Goal: Information Seeking & Learning: Learn about a topic

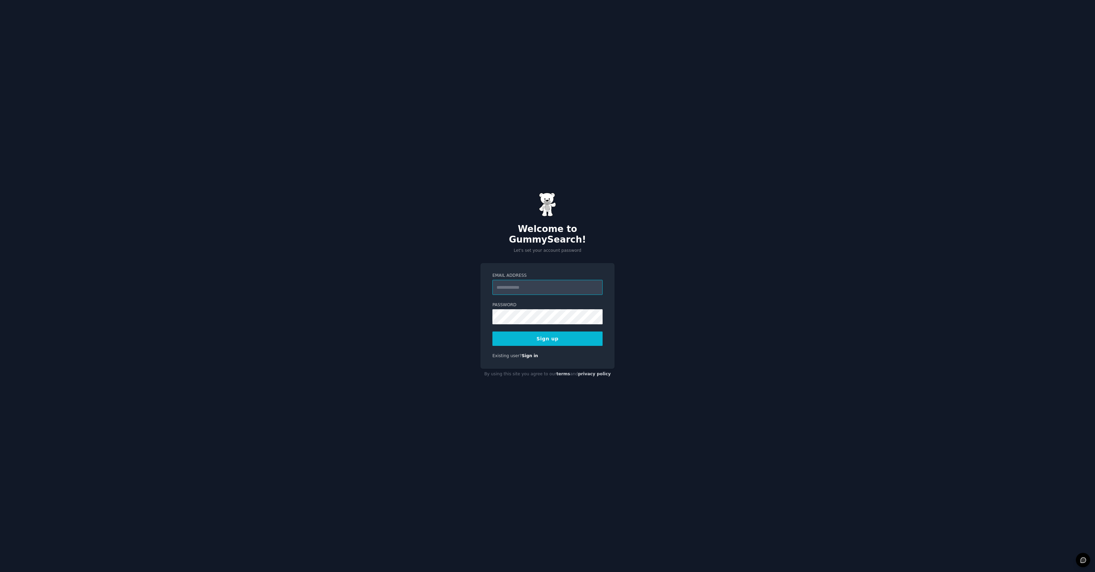
click at [515, 283] on input "Email Address" at bounding box center [548, 287] width 110 height 15
type input "*"
paste input "**********"
type input "**********"
click at [0, 572] on com-1password-button at bounding box center [0, 572] width 0 height 0
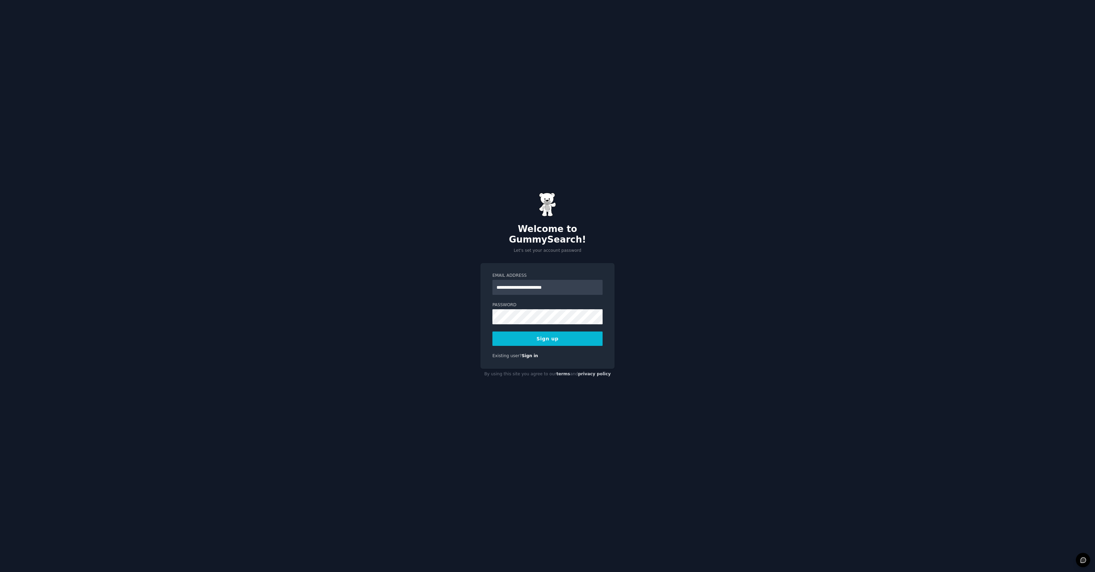
click at [559, 337] on button "Sign up" at bounding box center [548, 339] width 110 height 14
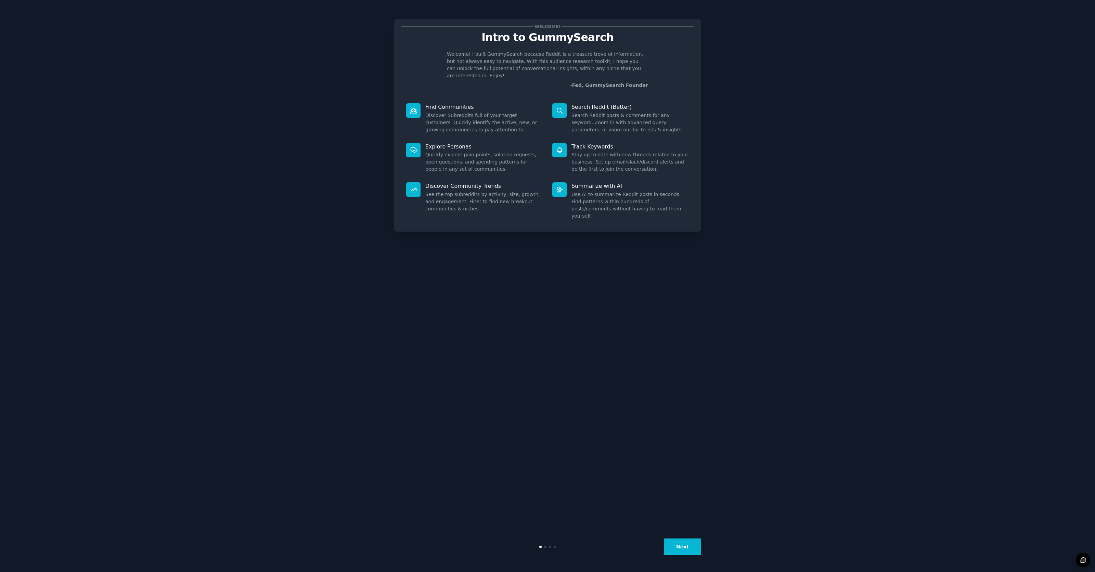
click at [688, 550] on button "Next" at bounding box center [682, 547] width 37 height 17
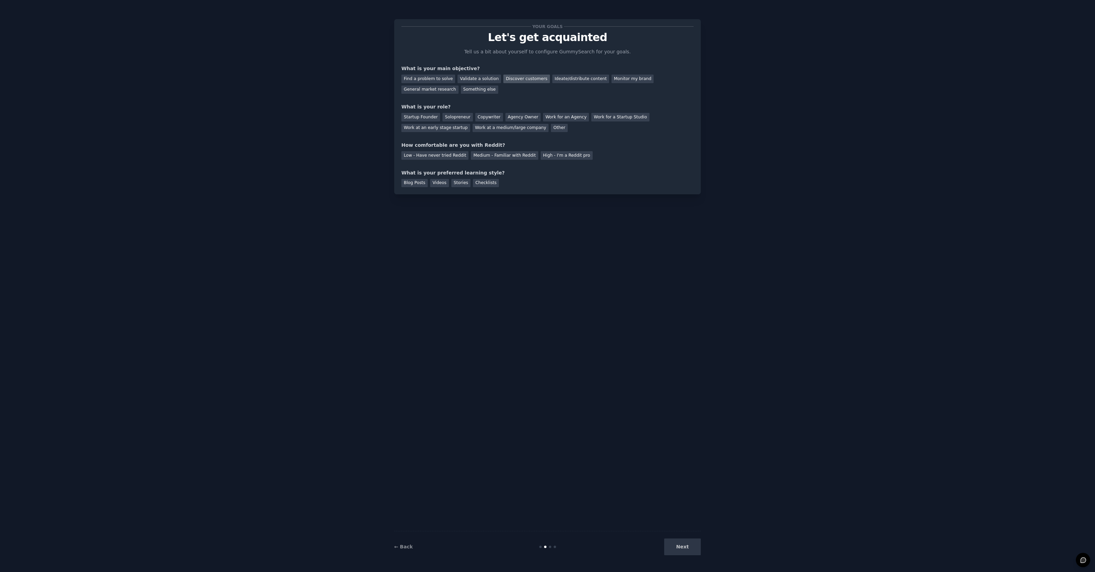
click at [531, 79] on div "Discover customers" at bounding box center [526, 79] width 46 height 9
click at [430, 90] on div "General market research" at bounding box center [429, 90] width 57 height 9
click at [628, 82] on div "Monitor my brand" at bounding box center [633, 79] width 42 height 9
click at [518, 80] on div "Discover customers" at bounding box center [526, 79] width 46 height 9
click at [422, 118] on div "Startup Founder" at bounding box center [420, 117] width 39 height 9
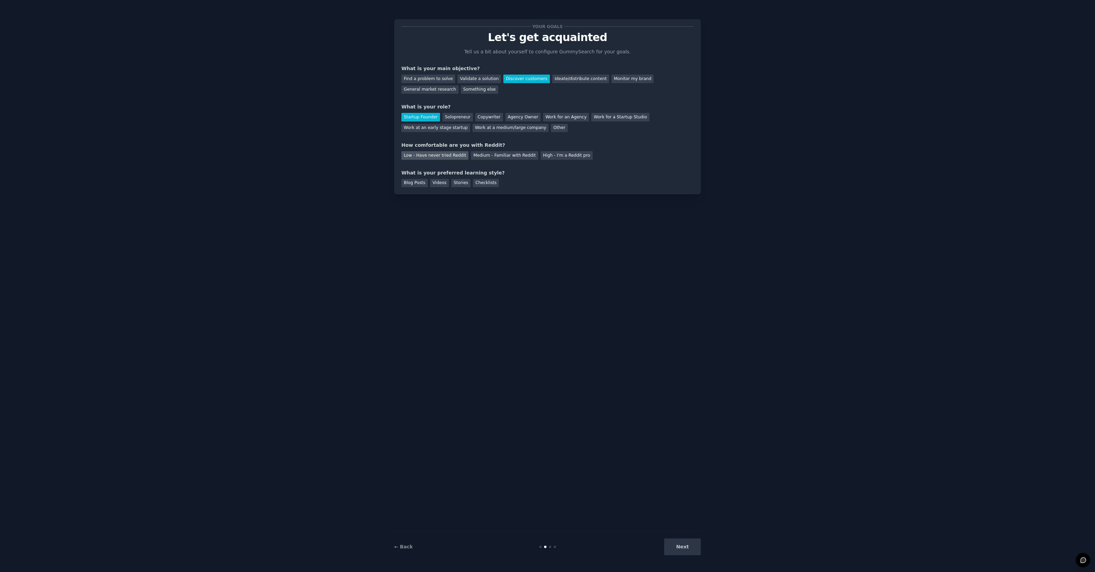
click at [423, 156] on div "Low - Have never tried Reddit" at bounding box center [434, 155] width 67 height 9
click at [412, 183] on div "Blog Posts" at bounding box center [414, 183] width 26 height 9
click at [688, 545] on button "Next" at bounding box center [682, 547] width 37 height 17
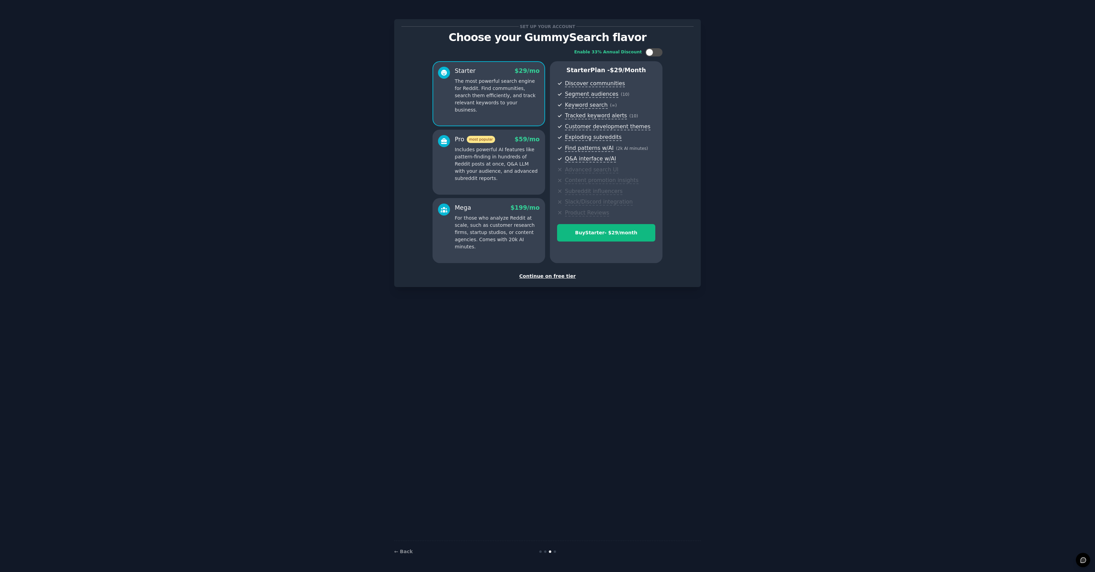
click at [565, 273] on div "Continue on free tier" at bounding box center [547, 276] width 292 height 7
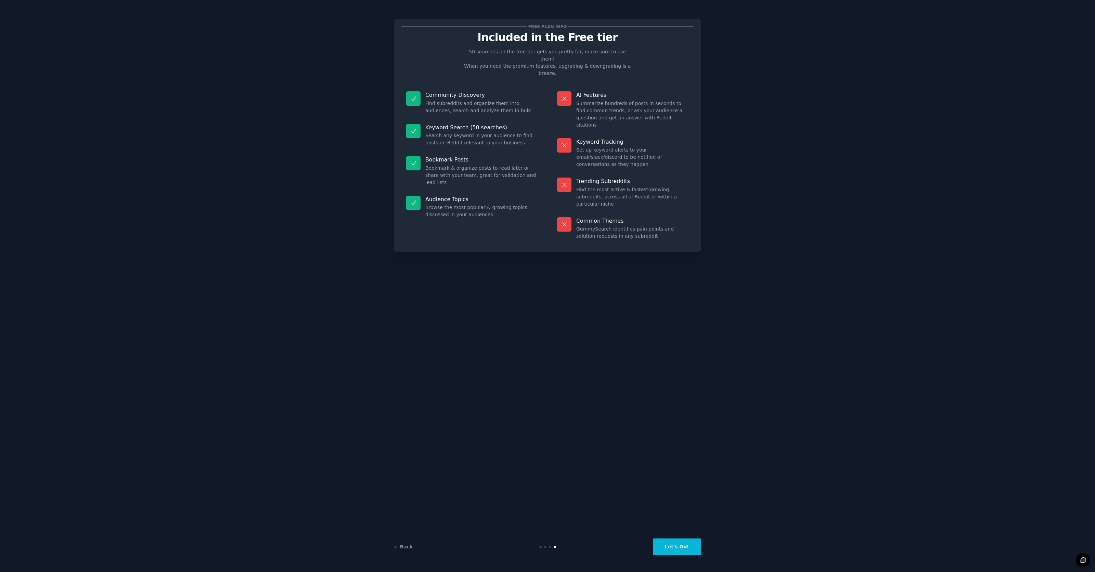
click at [686, 547] on button "Let's Go!" at bounding box center [677, 547] width 48 height 17
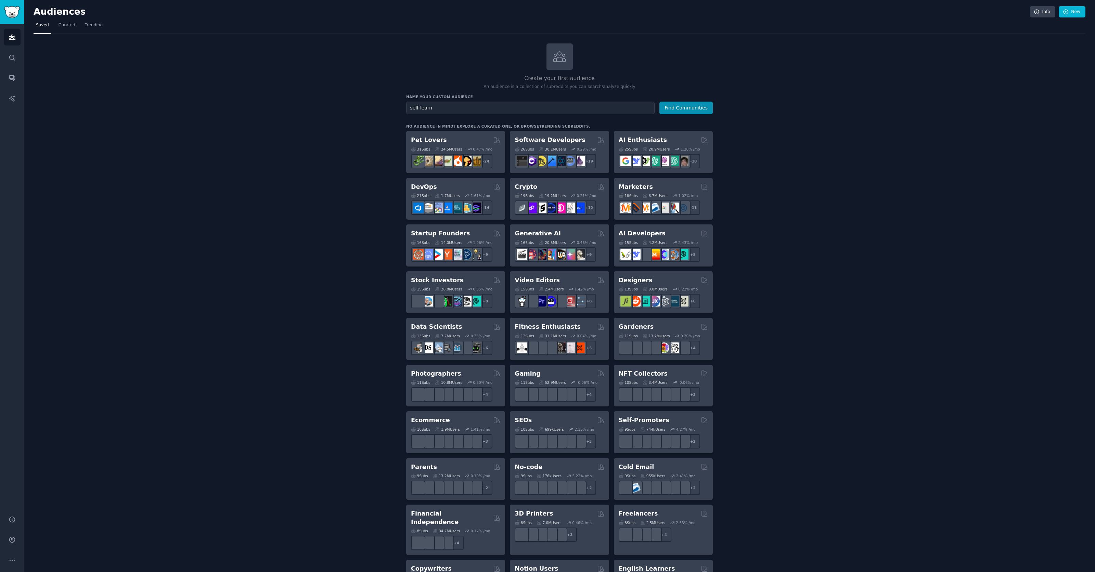
type input "self learn"
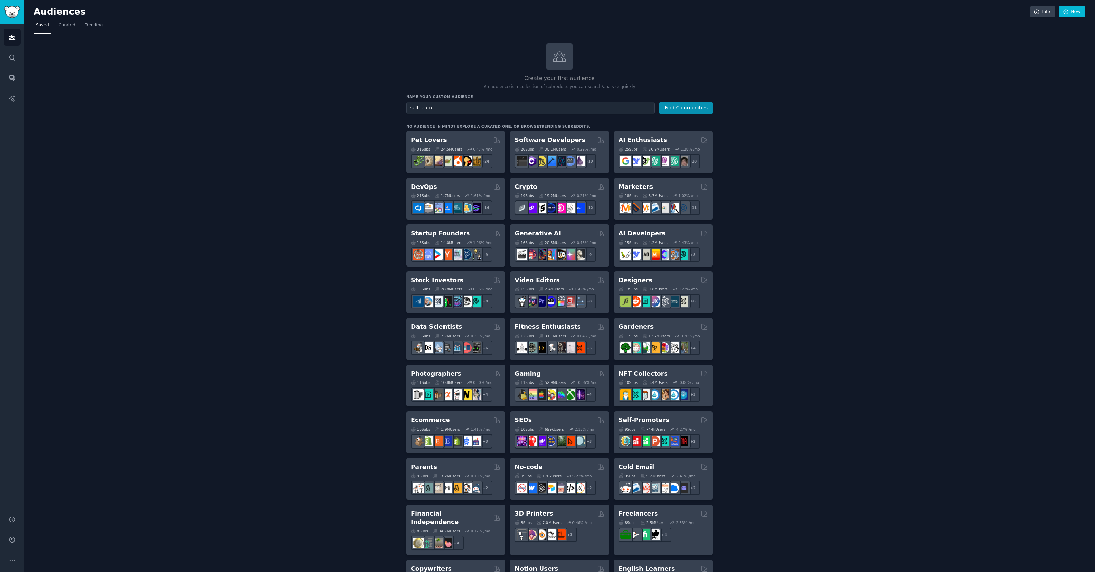
click at [687, 107] on button "Find Communities" at bounding box center [686, 108] width 53 height 13
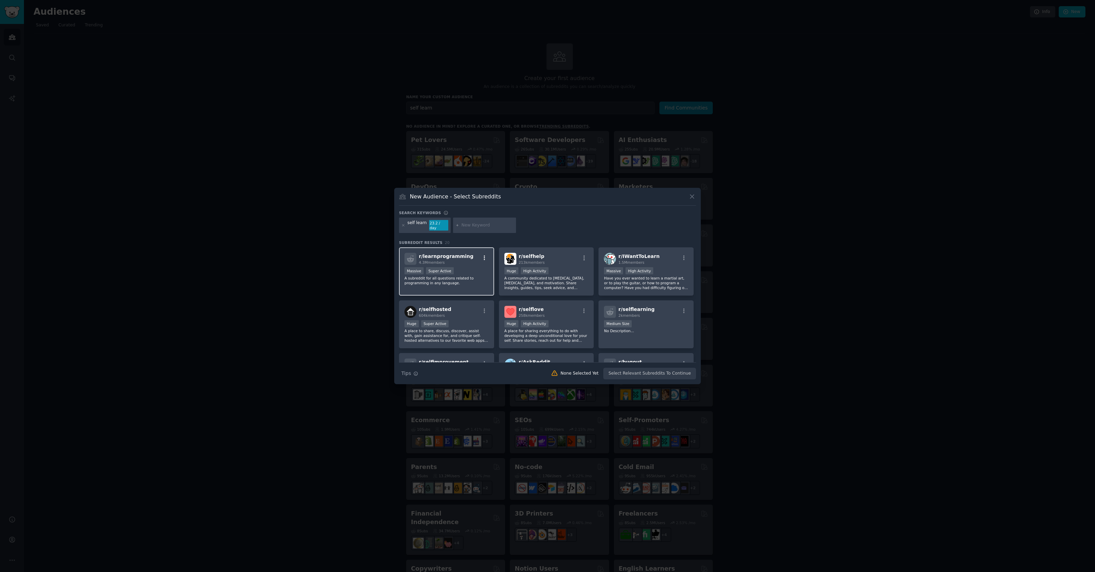
click at [483, 255] on icon "button" at bounding box center [485, 258] width 6 height 6
click at [470, 253] on div "r/ learnprogramming 4.3M members Relevant Subreddit Add to your audience Show M…" at bounding box center [447, 259] width 84 height 12
click at [661, 253] on div "r/ IWantToLearn 1.5M members" at bounding box center [646, 259] width 84 height 12
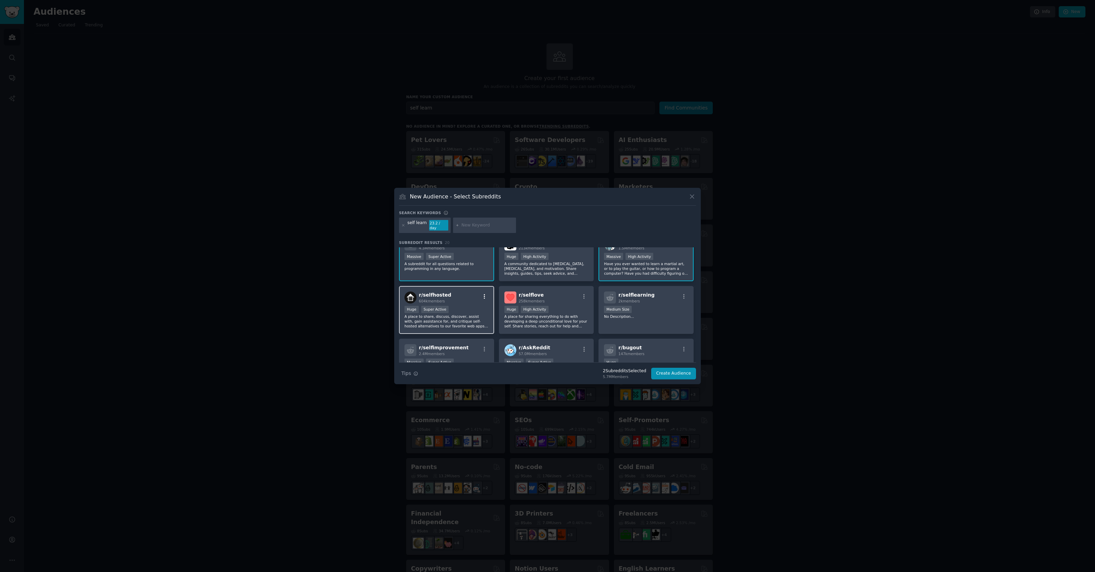
scroll to position [41, 0]
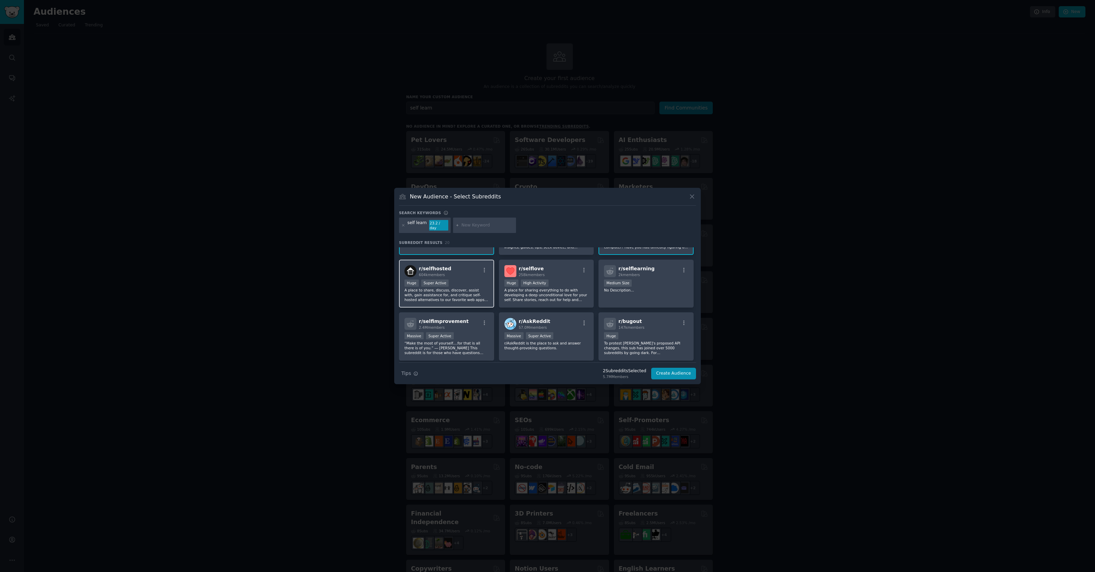
click at [460, 267] on div "r/ selfhosted 604k members" at bounding box center [447, 271] width 84 height 12
click at [463, 322] on div "r/ selfimprovement 2.4M members" at bounding box center [447, 324] width 84 height 12
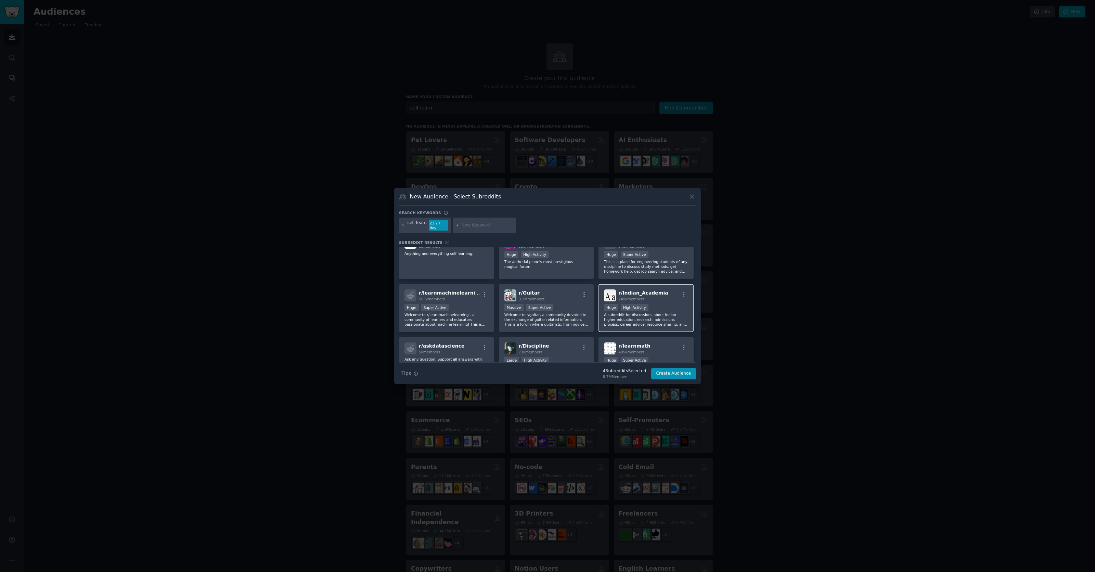
scroll to position [274, 0]
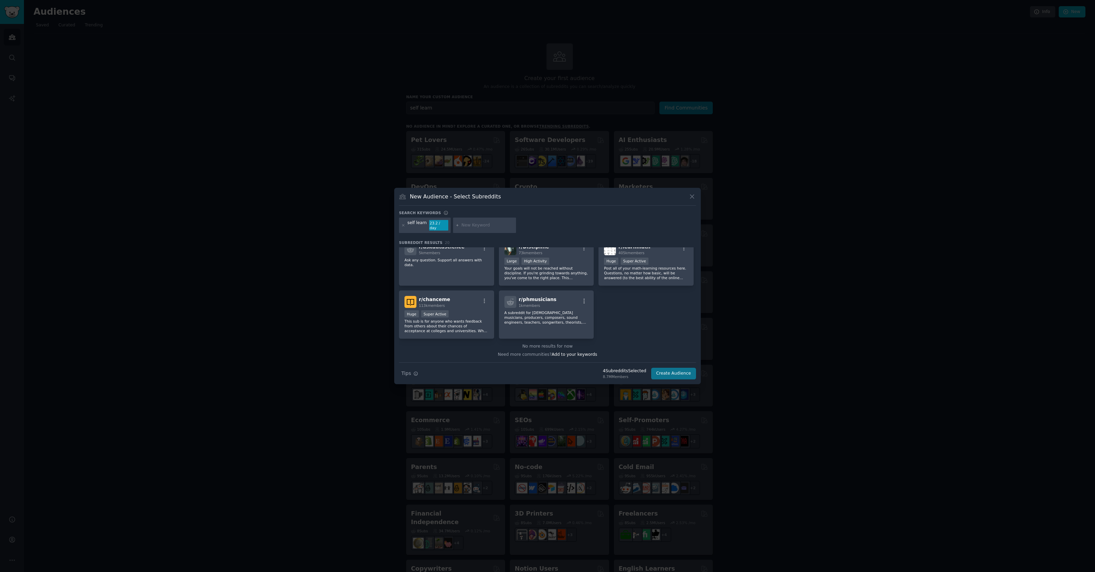
click at [685, 371] on button "Create Audience" at bounding box center [673, 374] width 45 height 12
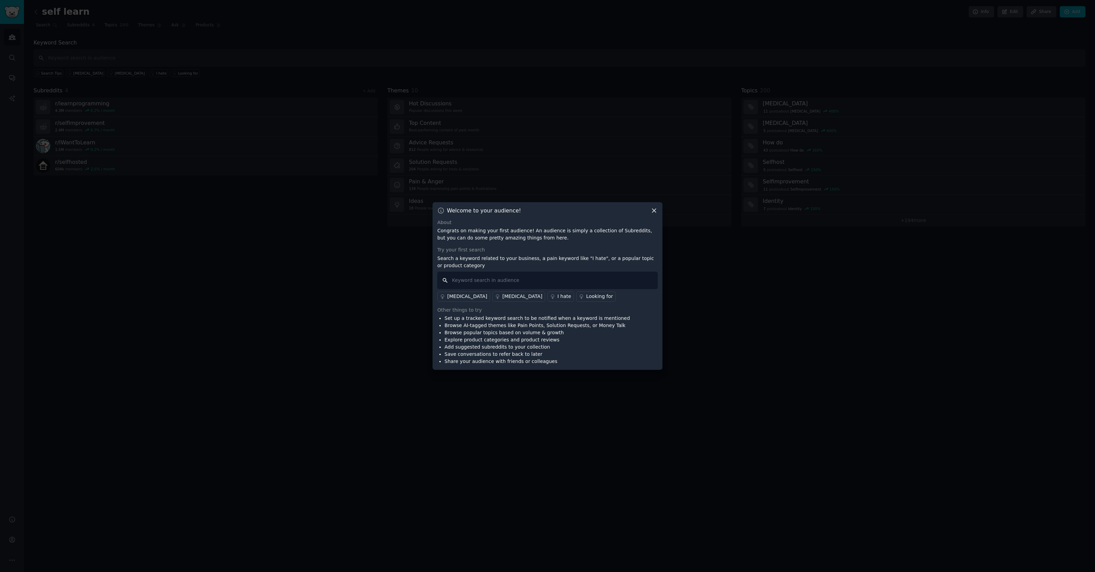
click at [543, 282] on input "text" at bounding box center [547, 280] width 220 height 17
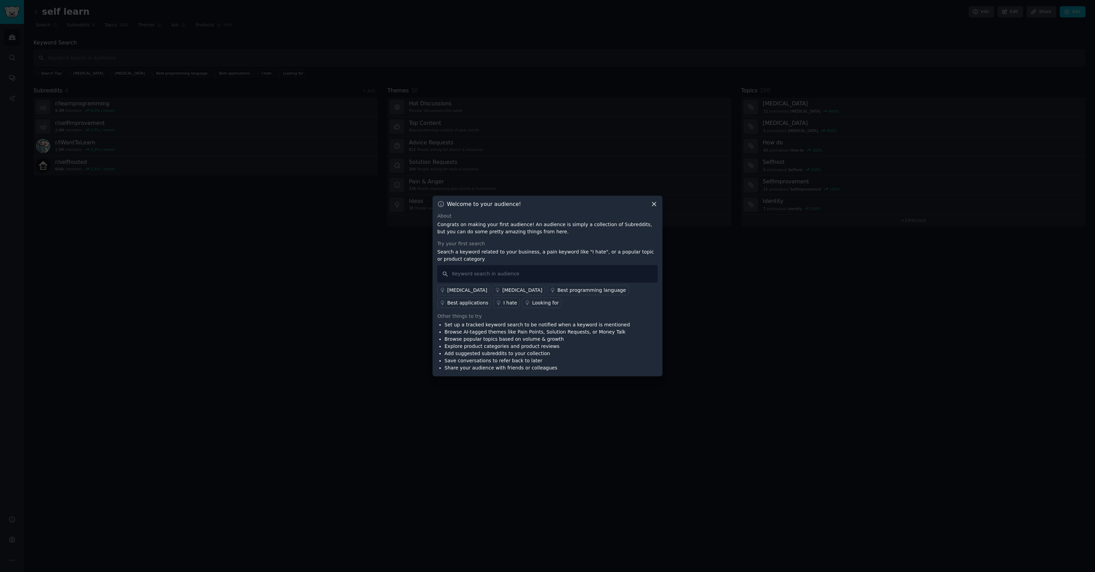
click at [120, 376] on div at bounding box center [547, 286] width 1095 height 572
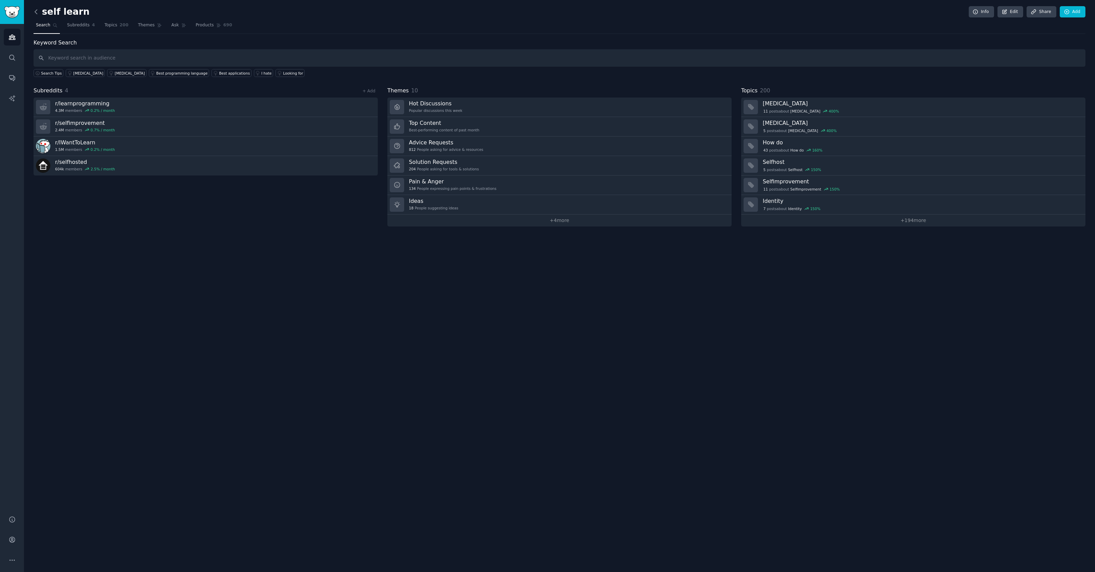
click at [39, 13] on icon at bounding box center [36, 11] width 7 height 7
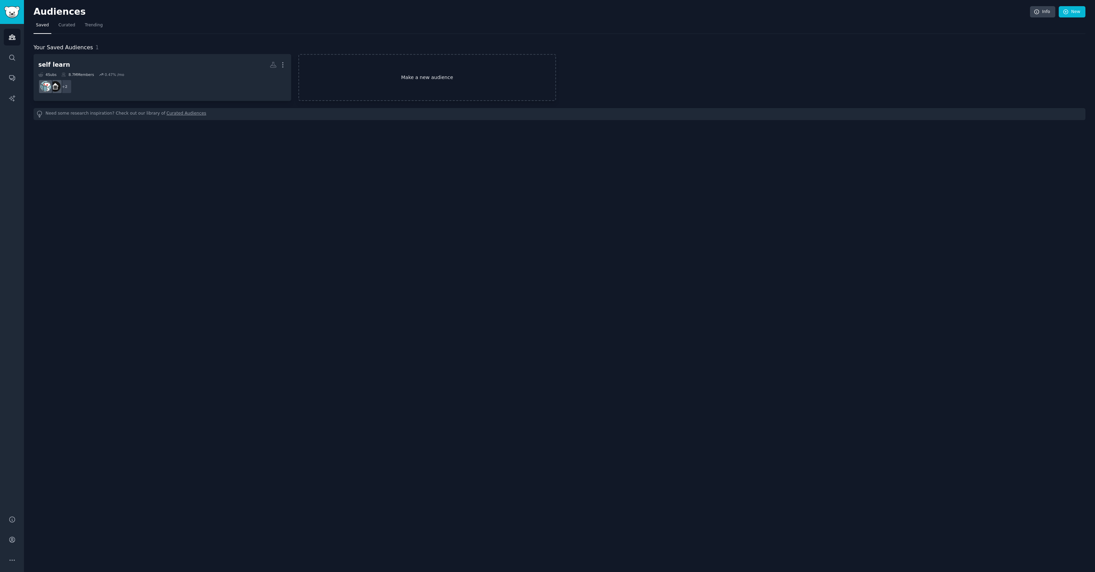
click at [415, 73] on link "Make a new audience" at bounding box center [427, 77] width 258 height 47
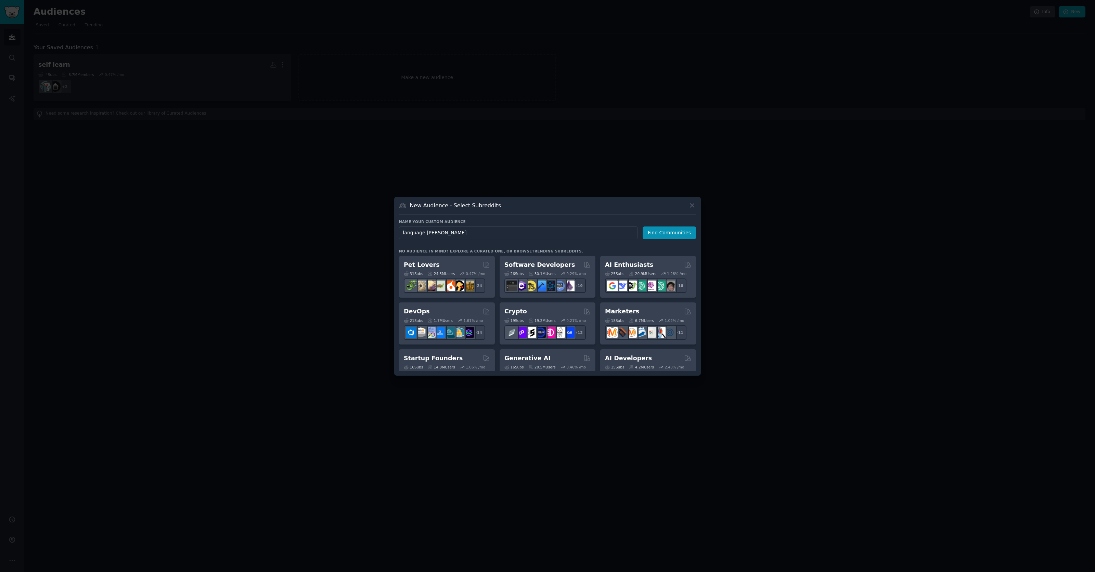
type input "language learn"
click at [671, 232] on button "Find Communities" at bounding box center [669, 233] width 53 height 13
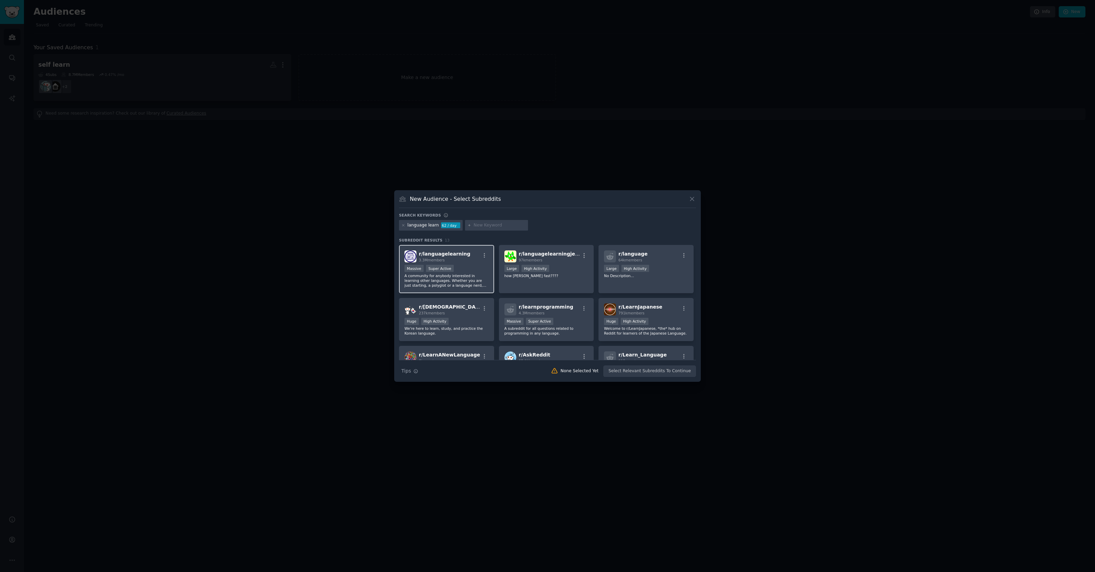
click at [473, 254] on div "r/ languagelearning 3.3M members" at bounding box center [447, 257] width 84 height 12
click at [565, 251] on h2 "r/ languagelearningjerk 97k members" at bounding box center [549, 257] width 61 height 12
click at [676, 314] on div "r/ LearnJapanese 791k members" at bounding box center [646, 310] width 84 height 12
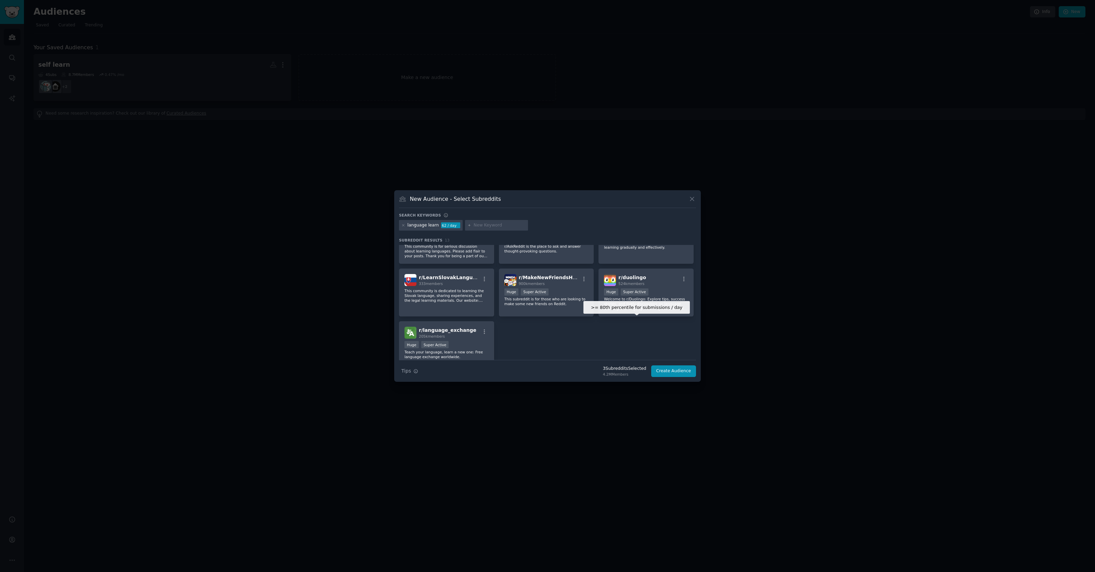
scroll to position [159, 0]
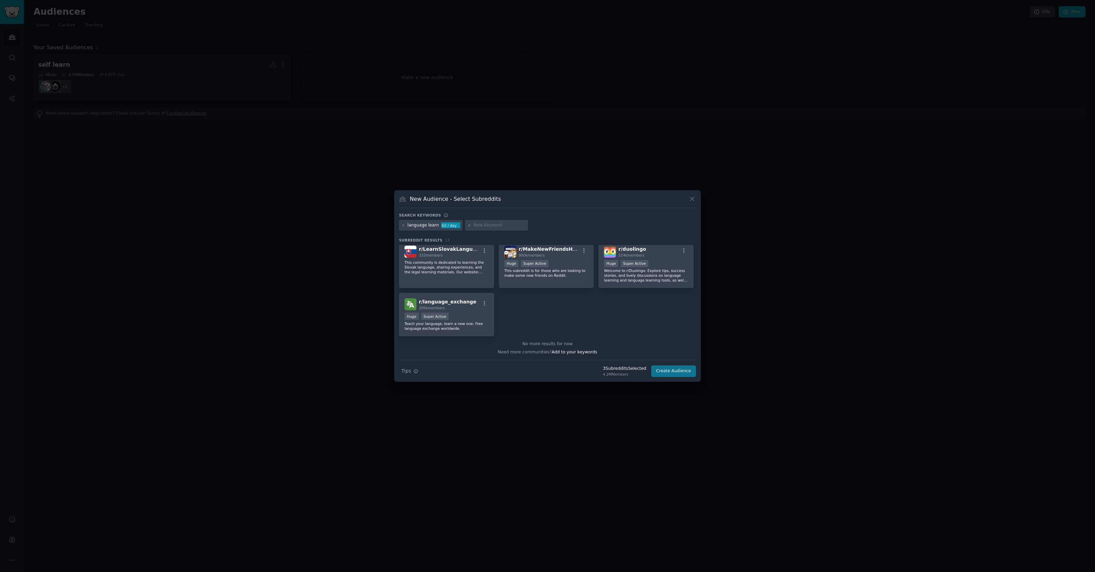
click at [683, 373] on button "Create Audience" at bounding box center [673, 372] width 45 height 12
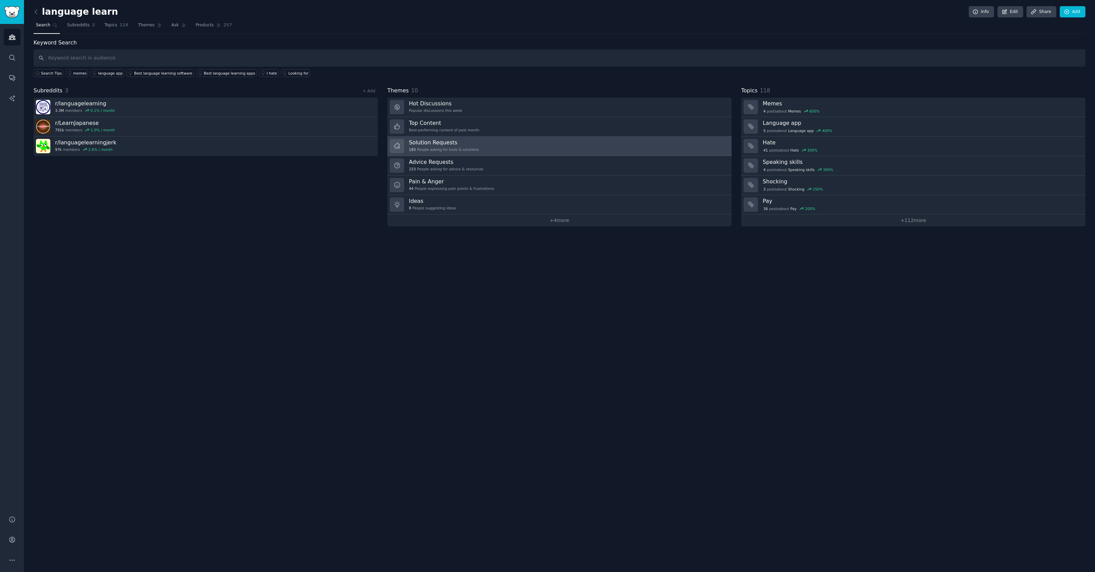
click at [596, 148] on link "Solution Requests 183 People asking for tools & solutions" at bounding box center [559, 147] width 344 height 20
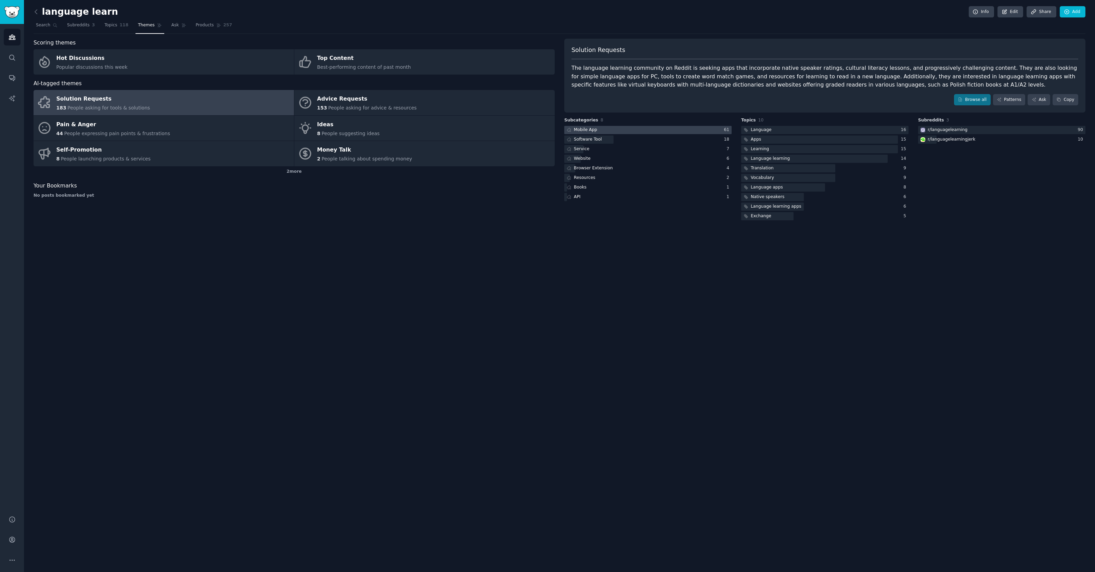
click at [630, 129] on div at bounding box center [647, 130] width 167 height 9
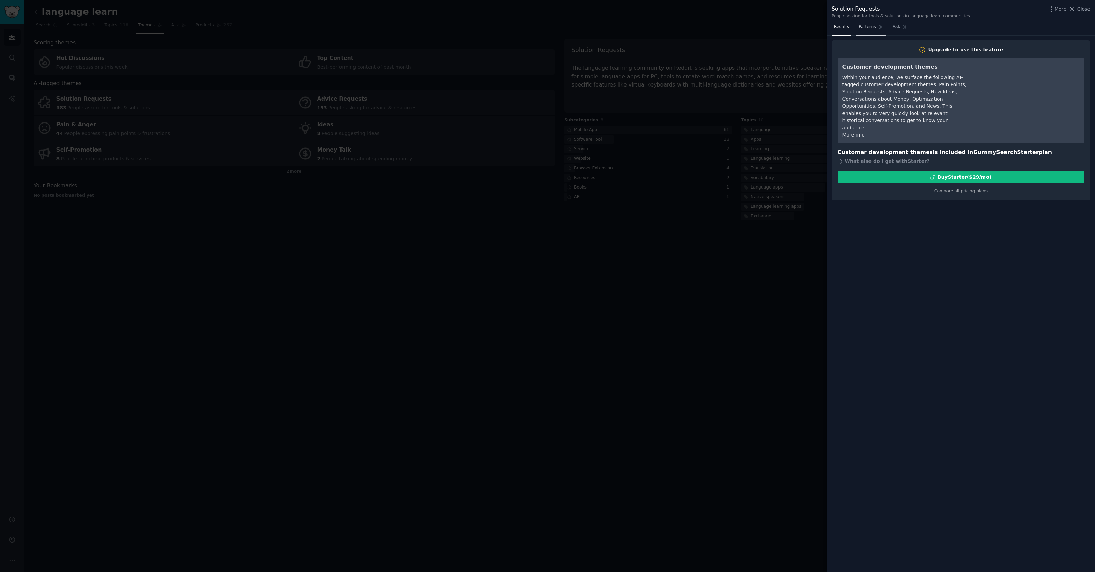
click at [868, 28] on span "Patterns" at bounding box center [867, 27] width 17 height 6
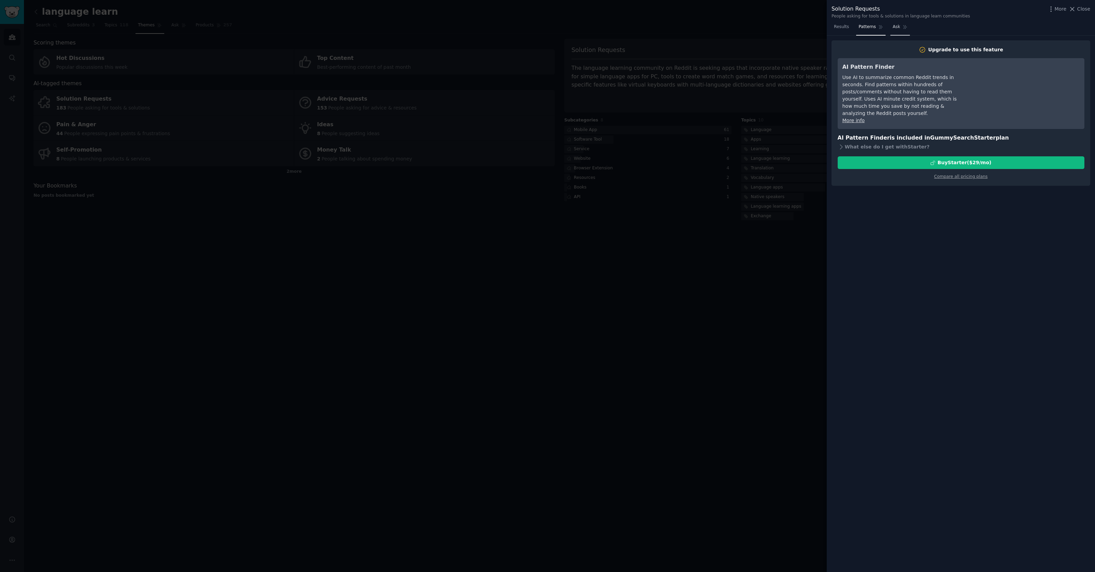
click at [901, 28] on link "Ask" at bounding box center [901, 29] width 20 height 14
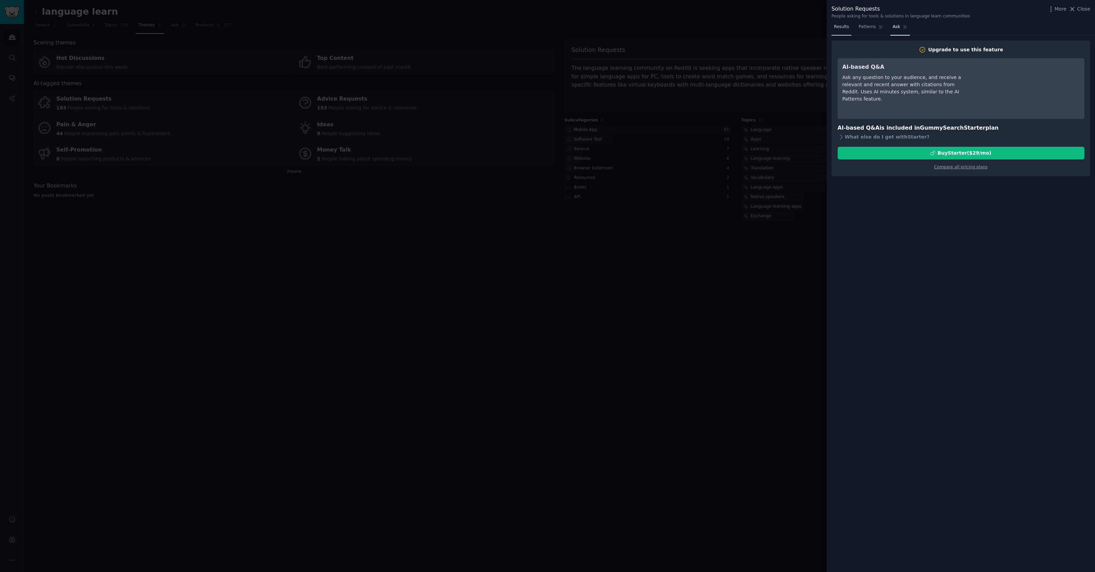
click at [848, 28] on span "Results" at bounding box center [841, 27] width 15 height 6
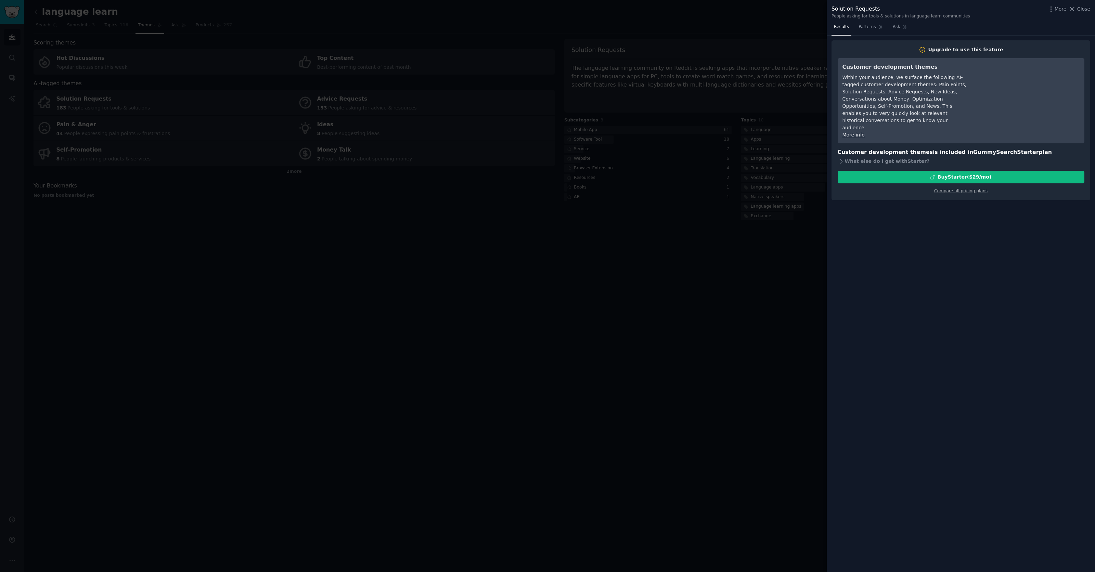
click at [1080, 3] on div "Solution Requests People asking for tools & solutions in language learn communi…" at bounding box center [961, 11] width 268 height 22
click at [1080, 9] on span "Close" at bounding box center [1083, 8] width 13 height 7
